Goal: Task Accomplishment & Management: Manage account settings

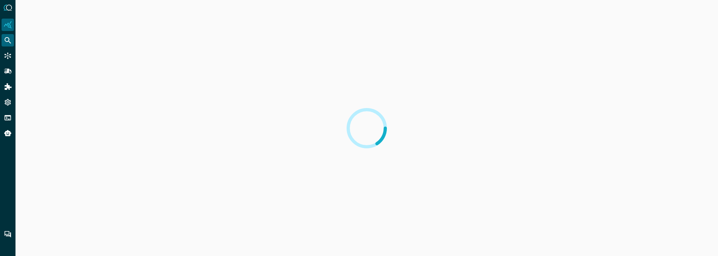
click at [6, 41] on icon "Federated Search" at bounding box center [8, 40] width 7 height 7
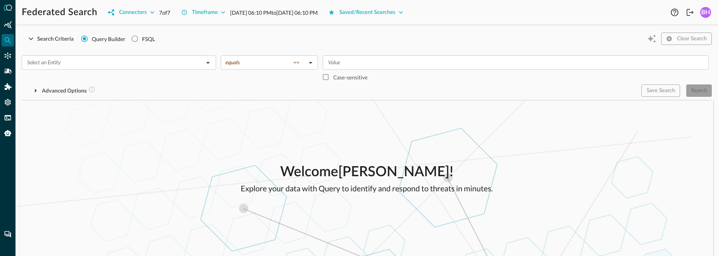
click at [706, 15] on div "BH" at bounding box center [705, 12] width 11 height 11
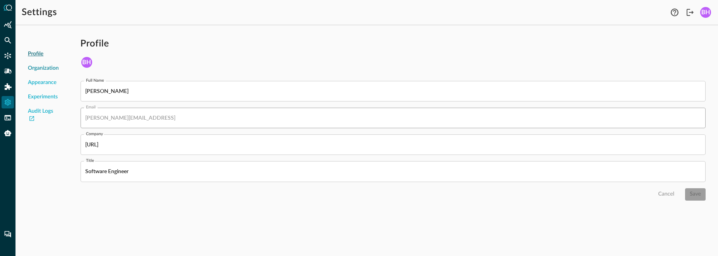
click at [47, 67] on span "Organization" at bounding box center [43, 68] width 31 height 8
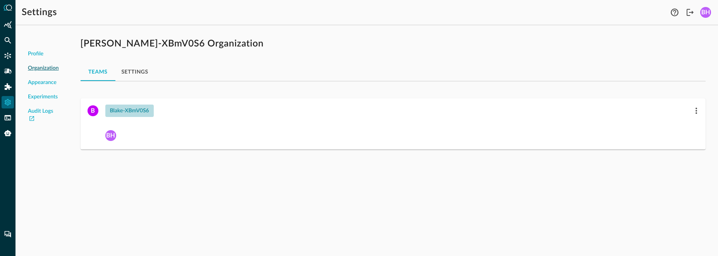
click at [148, 110] on button "blake-XBmV0S6" at bounding box center [129, 111] width 48 height 12
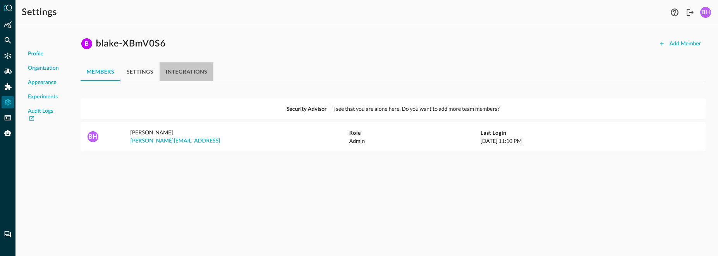
click at [198, 76] on button "integrations" at bounding box center [186, 71] width 54 height 19
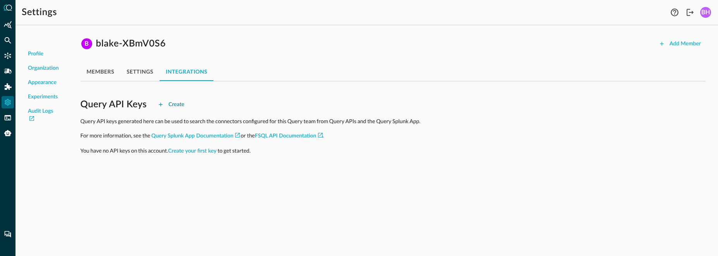
click at [172, 103] on button "Create" at bounding box center [171, 104] width 36 height 12
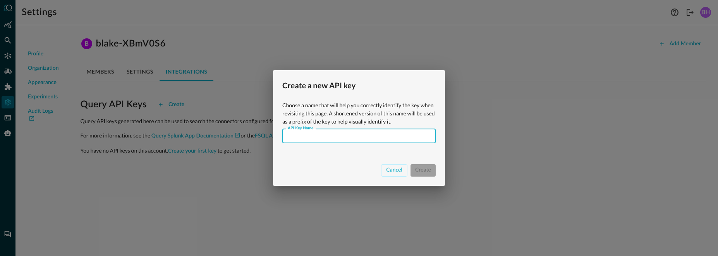
click at [334, 135] on input "API Key Name" at bounding box center [361, 136] width 149 height 14
type input "Tenant"
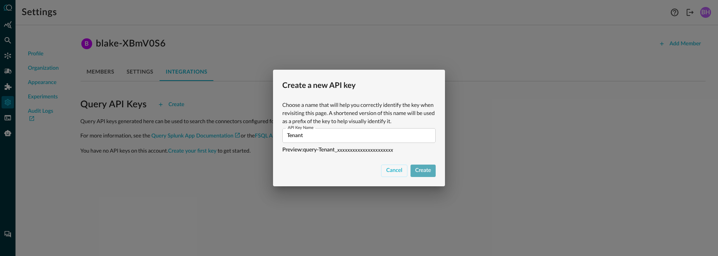
click at [427, 172] on button "Create" at bounding box center [422, 171] width 25 height 12
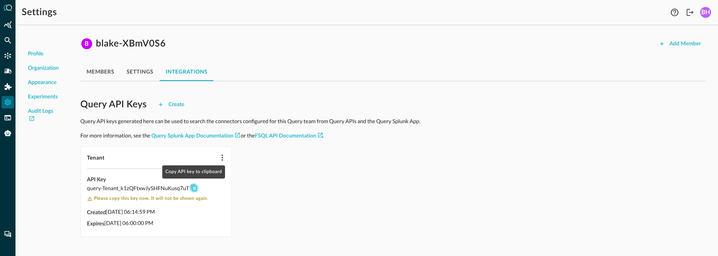
click at [197, 187] on icon "Copy API key to clipboard" at bounding box center [193, 187] width 7 height 7
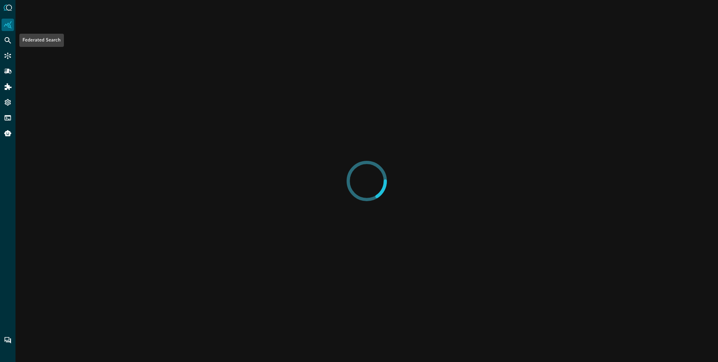
click at [6, 40] on icon "Federated Search" at bounding box center [8, 40] width 8 height 8
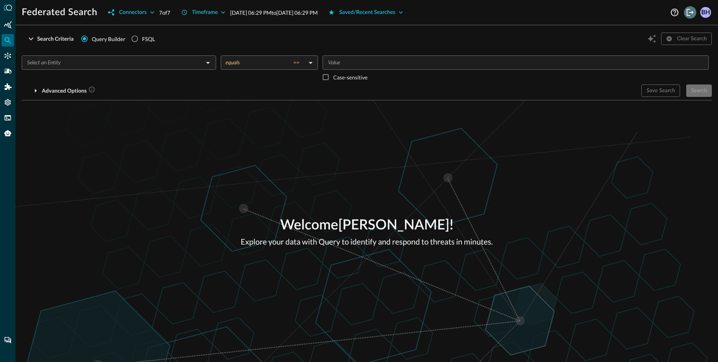
click at [689, 15] on icon "Logout" at bounding box center [689, 12] width 7 height 7
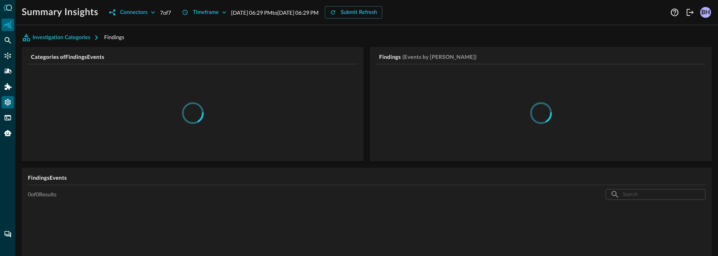
click at [7, 104] on icon "Settings" at bounding box center [8, 102] width 6 height 7
